Goal: Task Accomplishment & Management: Manage account settings

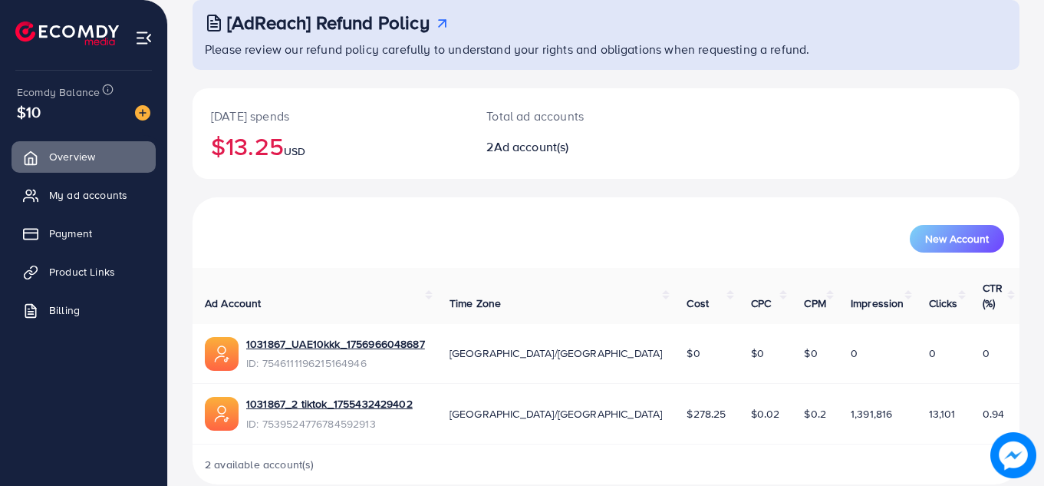
scroll to position [103, 0]
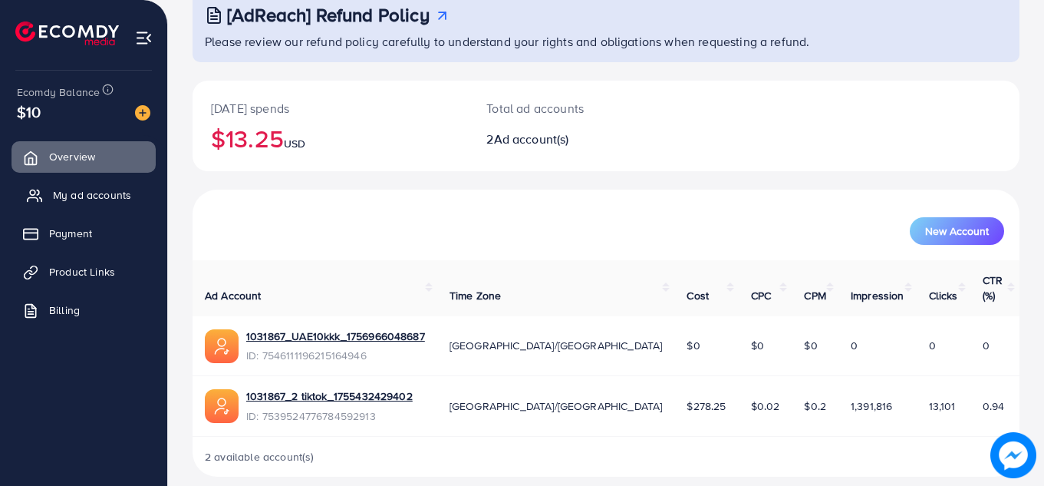
click at [83, 190] on span "My ad accounts" at bounding box center [92, 194] width 78 height 15
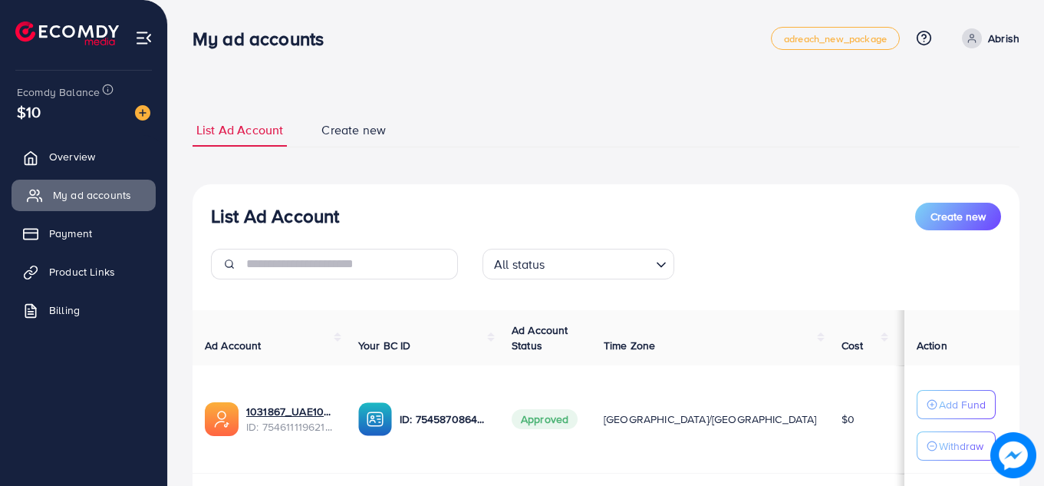
click at [101, 187] on span "My ad accounts" at bounding box center [92, 194] width 78 height 15
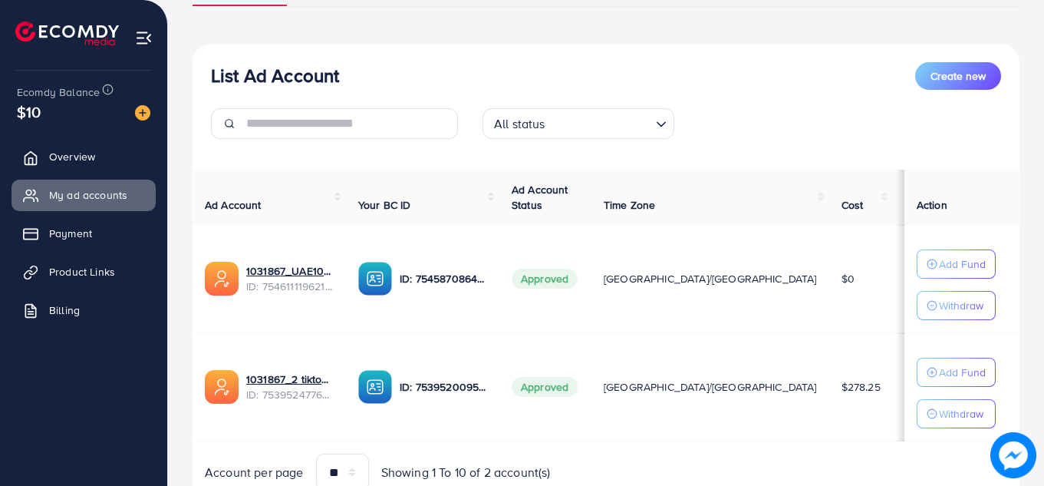
scroll to position [148, 0]
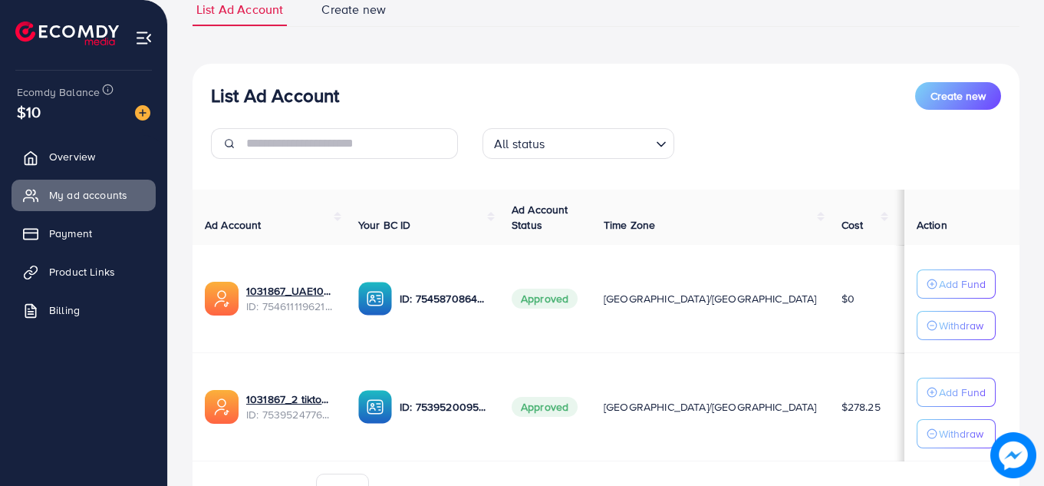
scroll to position [143, 0]
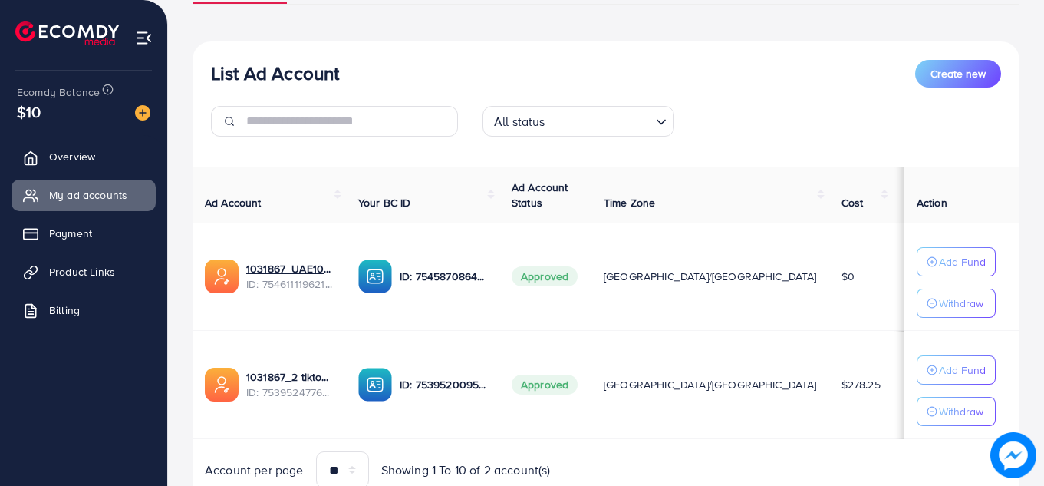
click at [262, 41] on div "List Ad Account Create new All status Loading... Ad Account Your BC ID Ad Accou…" at bounding box center [606, 274] width 827 height 466
click at [99, 151] on link "Overview" at bounding box center [84, 156] width 144 height 31
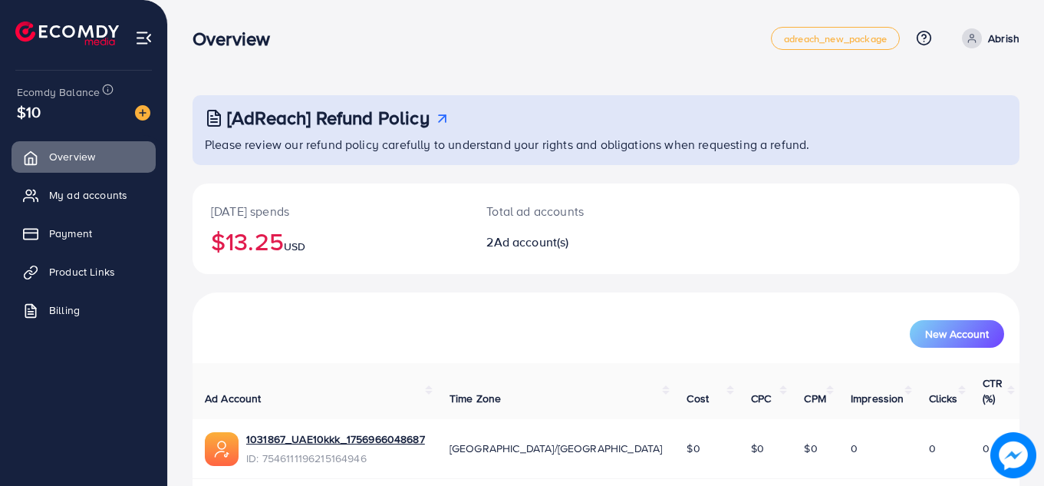
click at [343, 59] on div "Overview adreach_new_package Help Center Contact Support Plans and Pricing Term…" at bounding box center [606, 38] width 827 height 43
